Goal: Information Seeking & Learning: Learn about a topic

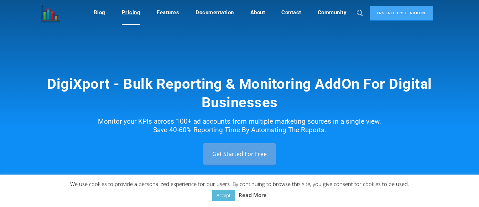
click at [127, 8] on link "Pricing" at bounding box center [131, 13] width 19 height 14
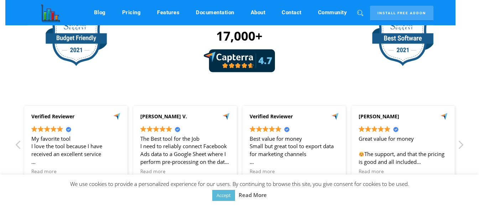
scroll to position [1714, 0]
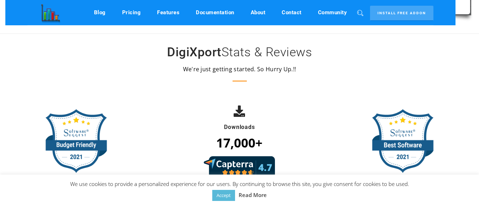
click at [52, 17] on link "Digishuffle" at bounding box center [48, 12] width 43 height 25
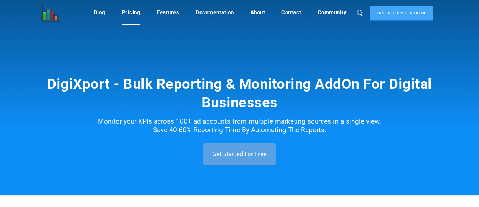
click at [135, 13] on link "Pricing" at bounding box center [131, 13] width 19 height 14
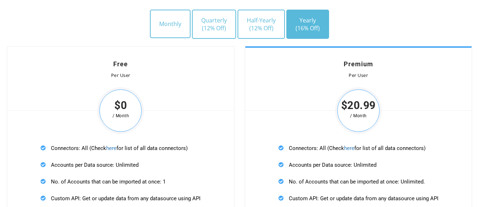
scroll to position [2142, 0]
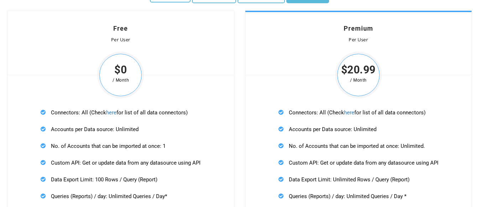
click at [301, 96] on div "Premium Per User $20.99 / Month Connectors: All (Check here for list of all dat…" at bounding box center [358, 180] width 227 height 339
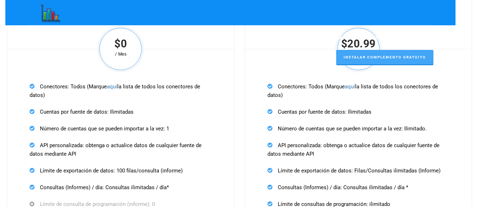
scroll to position [2167, 0]
